Goal: Transaction & Acquisition: Purchase product/service

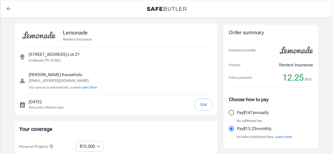
select select "15000"
select select "500"
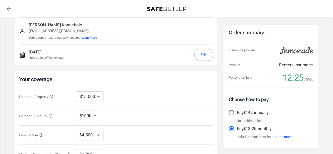
scroll to position [50, 0]
click at [202, 50] on button "Edit" at bounding box center [203, 55] width 19 height 12
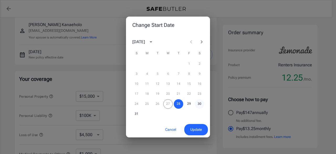
click at [198, 105] on button "30" at bounding box center [199, 103] width 9 height 9
click at [194, 128] on span "Update" at bounding box center [197, 129] width 12 height 7
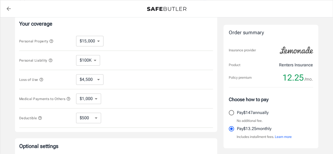
scroll to position [104, 0]
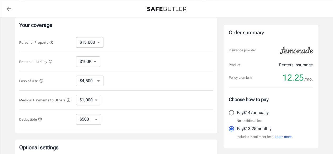
click at [52, 62] on icon "button" at bounding box center [50, 61] width 3 height 3
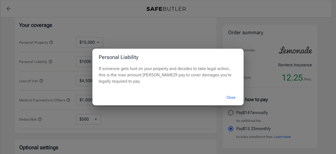
click at [235, 98] on button "Close" at bounding box center [231, 97] width 21 height 11
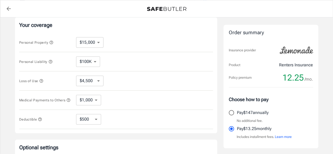
click at [40, 81] on icon "button" at bounding box center [41, 81] width 4 height 4
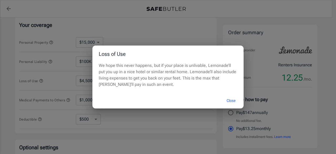
click at [228, 101] on button "Close" at bounding box center [231, 100] width 21 height 11
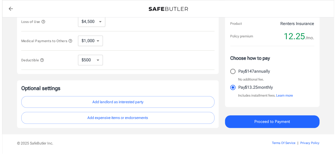
scroll to position [165, 0]
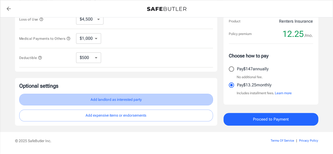
click at [142, 101] on button "Add landlord as interested party" at bounding box center [115, 100] width 193 height 12
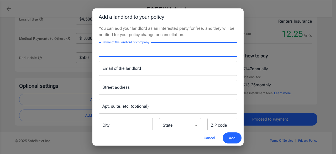
click at [155, 49] on input "Name of the landlord or company" at bounding box center [168, 49] width 139 height 15
type input "Ascend Property Management"
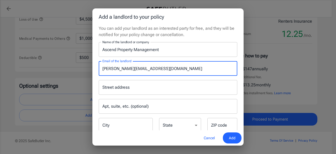
type input "[PERSON_NAME][EMAIL_ADDRESS][DOMAIN_NAME]"
click at [157, 89] on input "Street address" at bounding box center [168, 87] width 134 height 10
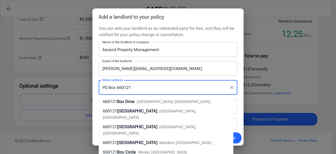
type input "PO Box 660121"
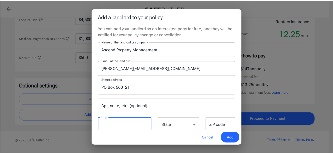
scroll to position [2, 0]
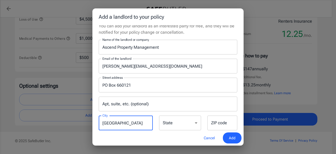
type input "[GEOGRAPHIC_DATA]"
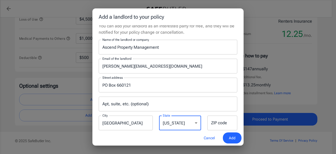
select select "[GEOGRAPHIC_DATA]"
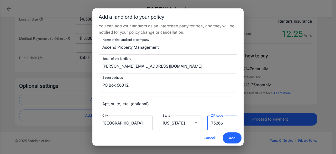
type input "75266"
click at [113, 65] on input "[PERSON_NAME][EMAIL_ADDRESS][DOMAIN_NAME]" at bounding box center [168, 66] width 139 height 15
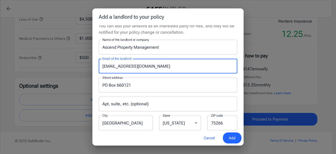
type input "[EMAIL_ADDRESS][DOMAIN_NAME]"
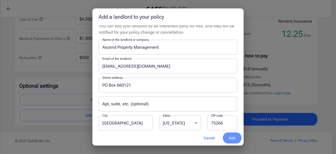
click at [232, 137] on span "Add" at bounding box center [232, 138] width 7 height 7
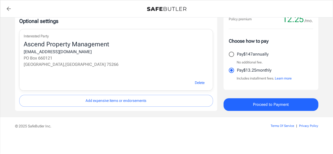
scroll to position [231, 0]
click at [247, 107] on button "Proceed to Payment" at bounding box center [270, 104] width 95 height 13
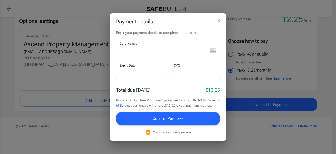
click at [219, 22] on icon "close" at bounding box center [219, 20] width 6 height 6
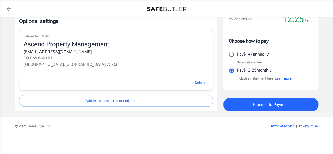
click at [279, 104] on span "Proceed to Payment" at bounding box center [271, 104] width 36 height 7
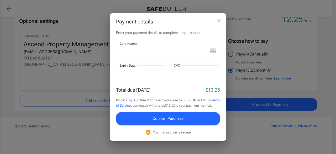
click at [170, 54] on div at bounding box center [162, 51] width 92 height 14
click at [132, 119] on button "Confirm Purchase" at bounding box center [168, 118] width 104 height 13
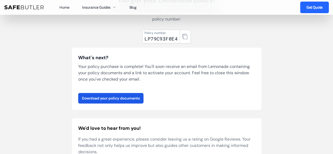
scroll to position [57, 0]
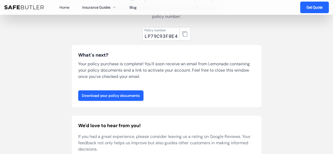
click at [114, 93] on link "Download your policy documents" at bounding box center [110, 95] width 65 height 11
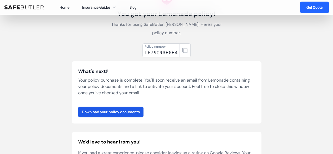
scroll to position [28, 0]
